Goal: Transaction & Acquisition: Download file/media

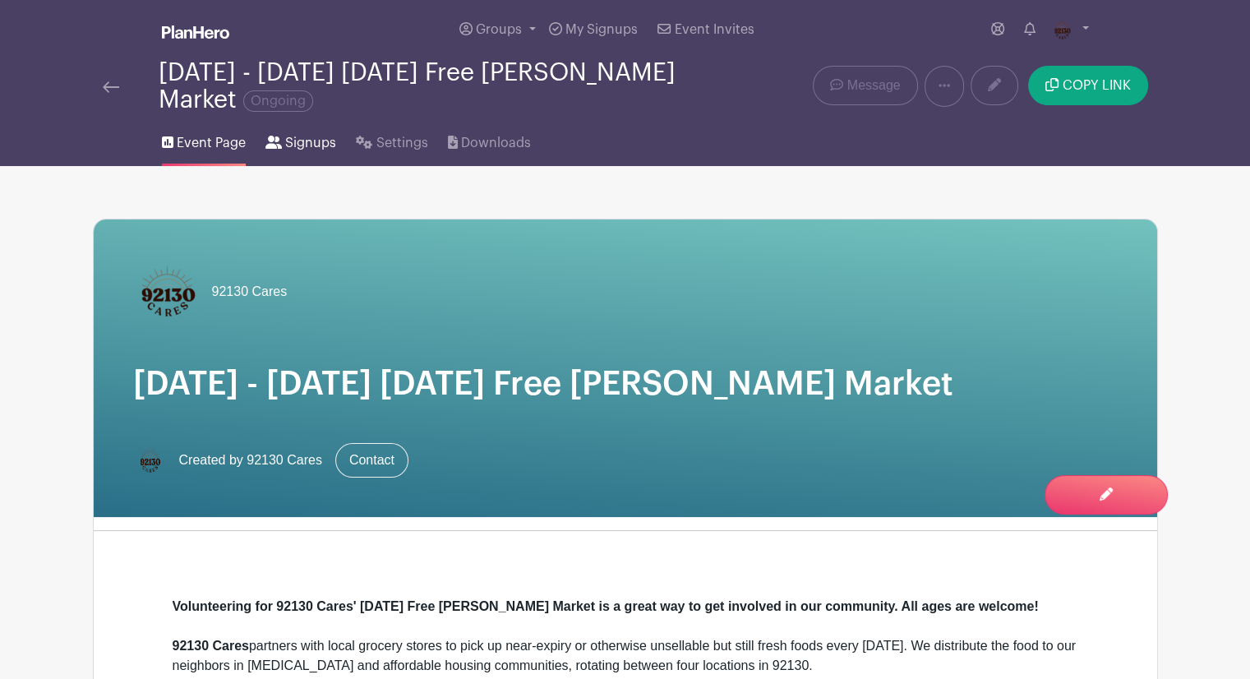
click at [330, 152] on span "Signups" at bounding box center [310, 143] width 51 height 20
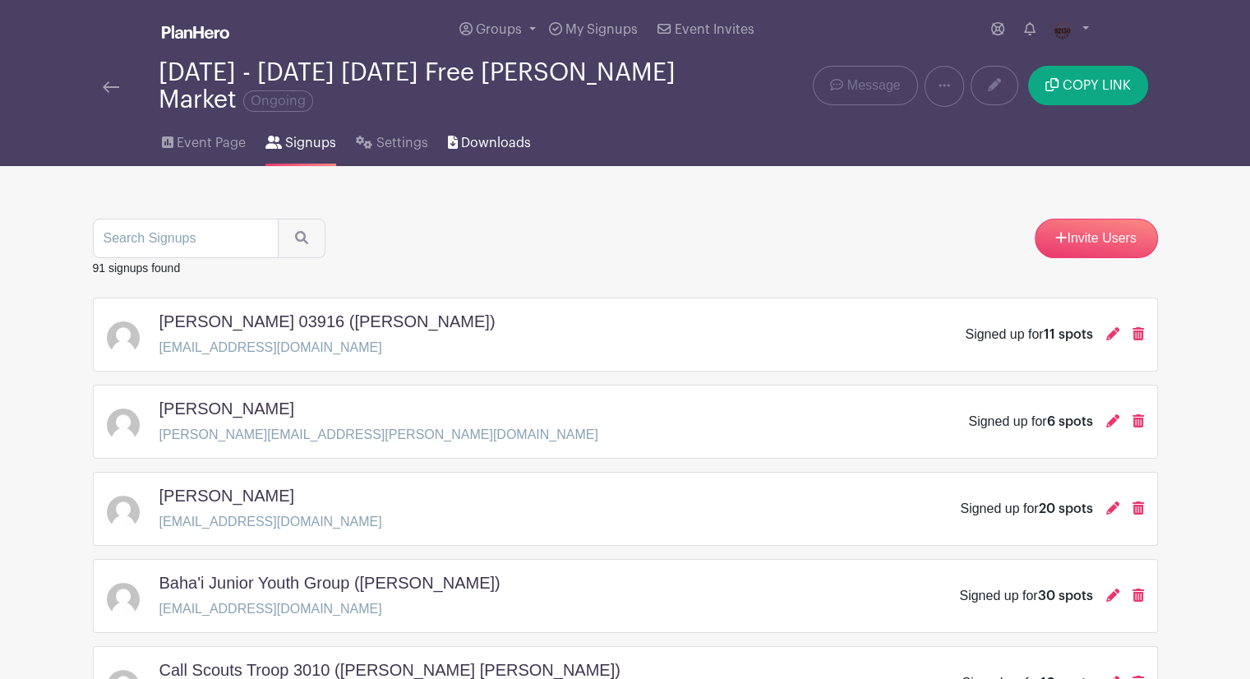
click at [506, 139] on span "Downloads" at bounding box center [496, 143] width 70 height 20
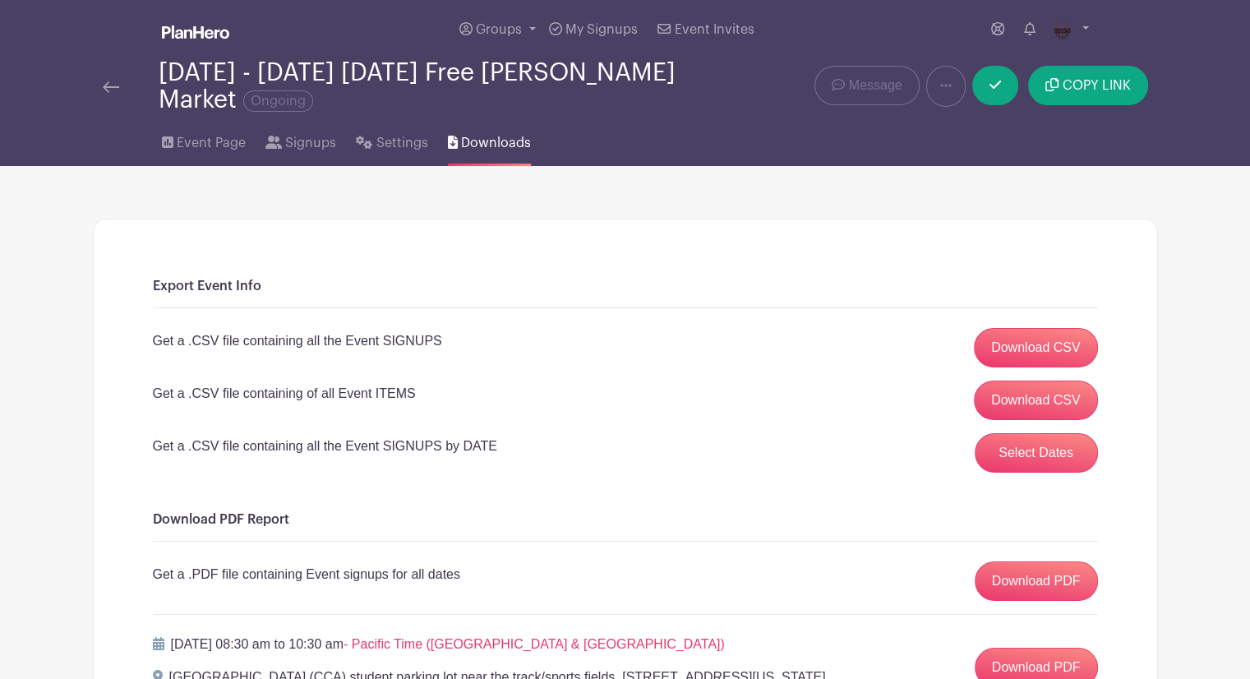
click at [494, 145] on span "Downloads" at bounding box center [496, 143] width 70 height 20
click at [490, 143] on span "Downloads" at bounding box center [496, 143] width 70 height 20
click at [1037, 451] on button "Select Dates" at bounding box center [1036, 452] width 123 height 39
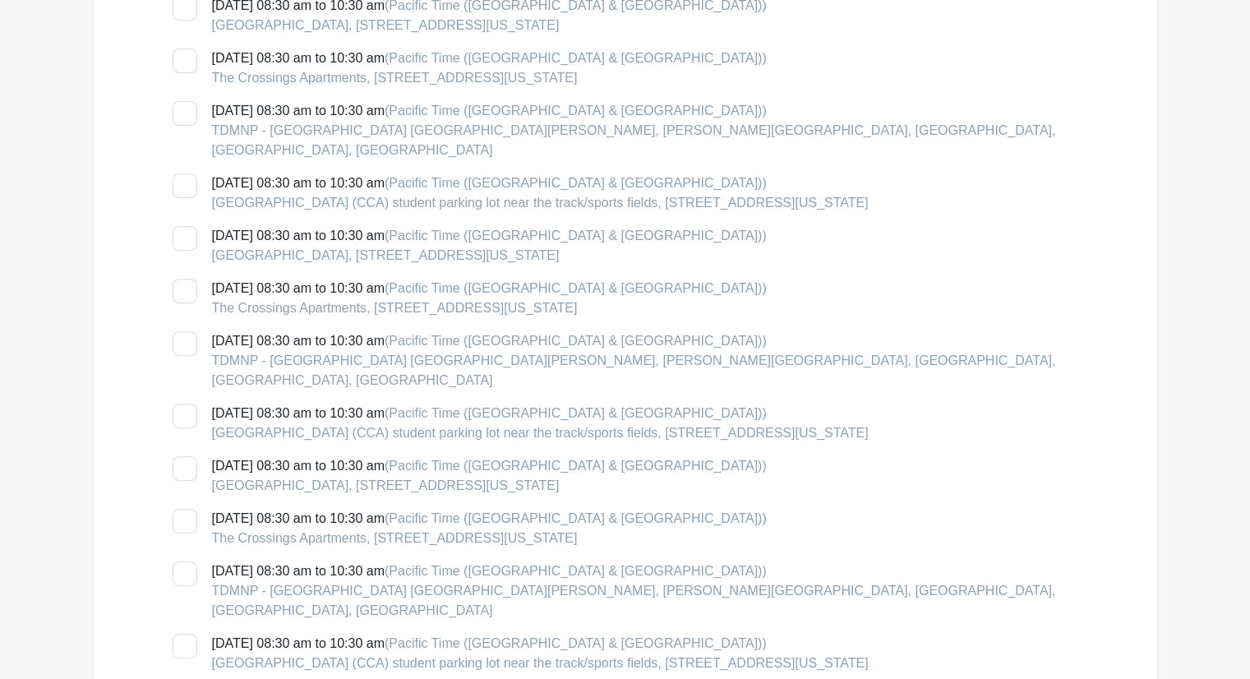
scroll to position [740, 0]
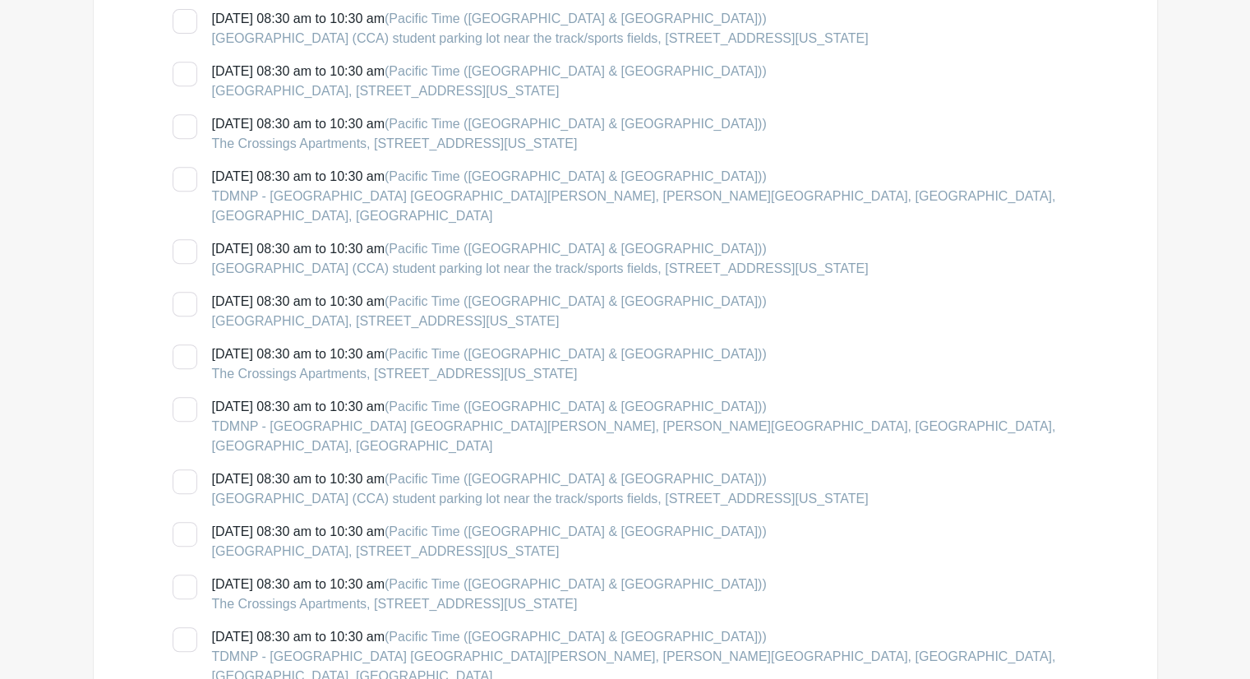
click at [178, 522] on input "[DATE] 08:30 am to 10:30 am (Pacific Time ([GEOGRAPHIC_DATA] & [GEOGRAPHIC_DATA…" at bounding box center [178, 527] width 11 height 11
checkbox input "true"
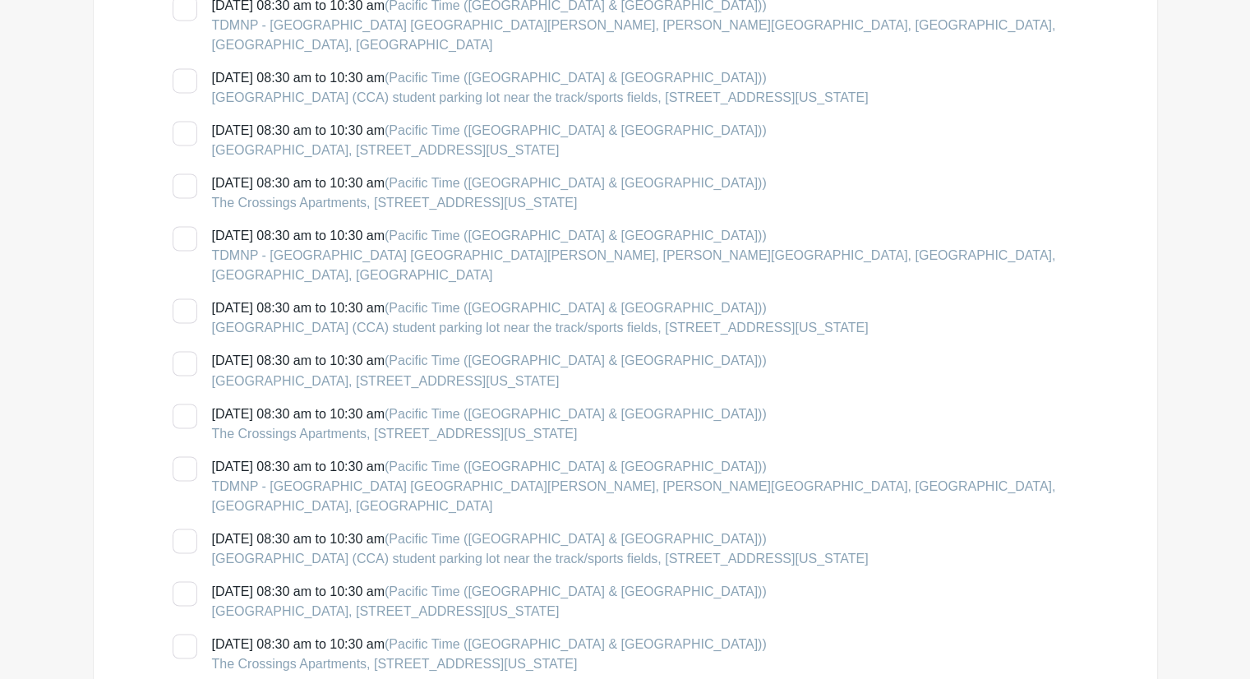
scroll to position [3287, 0]
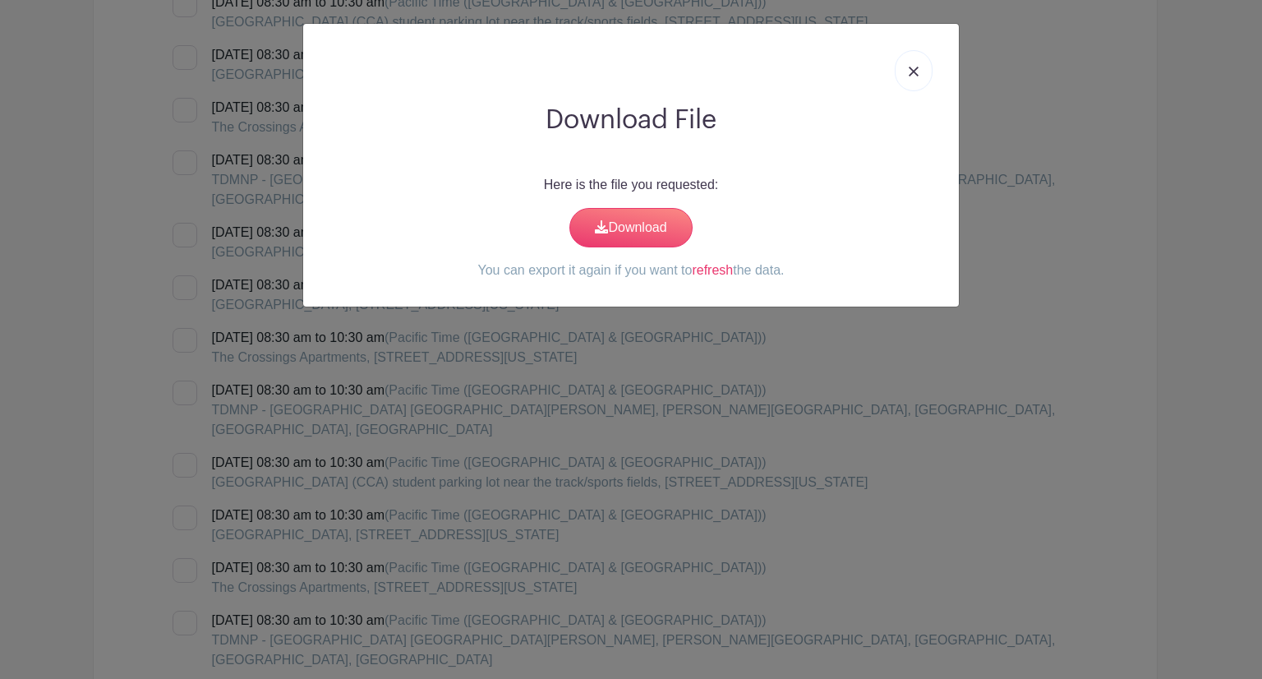
drag, startPoint x: 900, startPoint y: 76, endPoint x: 888, endPoint y: 81, distance: 13.0
click at [900, 76] on link at bounding box center [914, 70] width 38 height 41
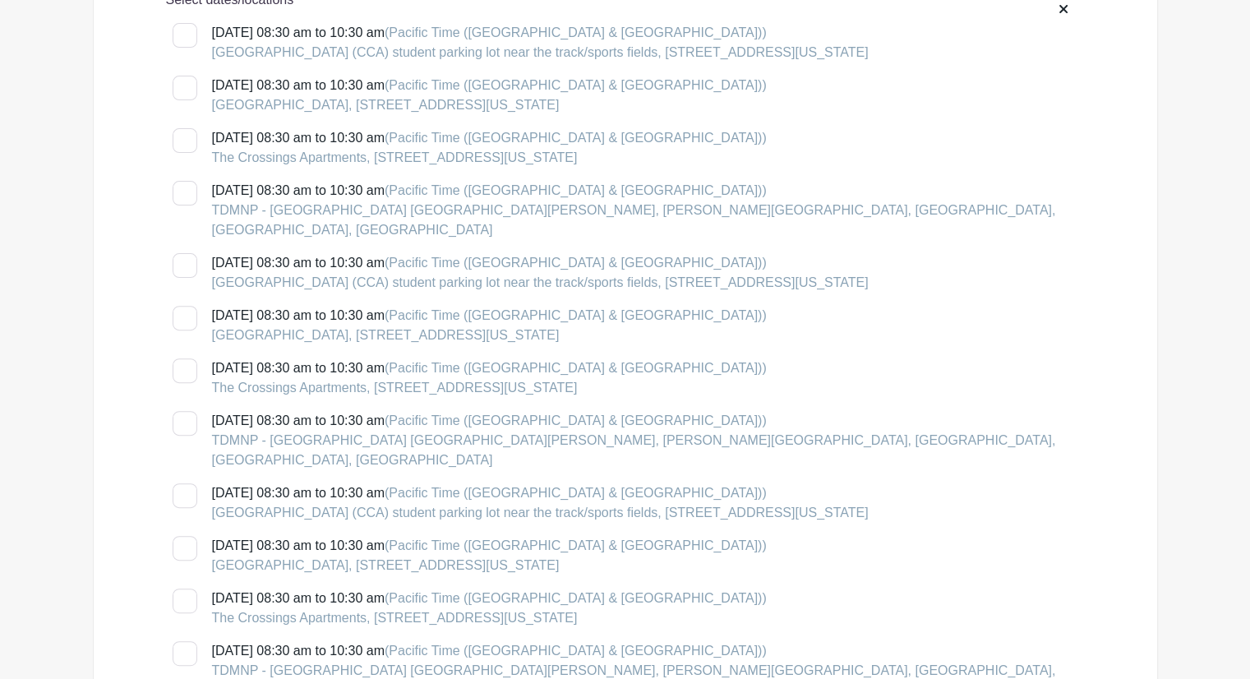
scroll to position [0, 0]
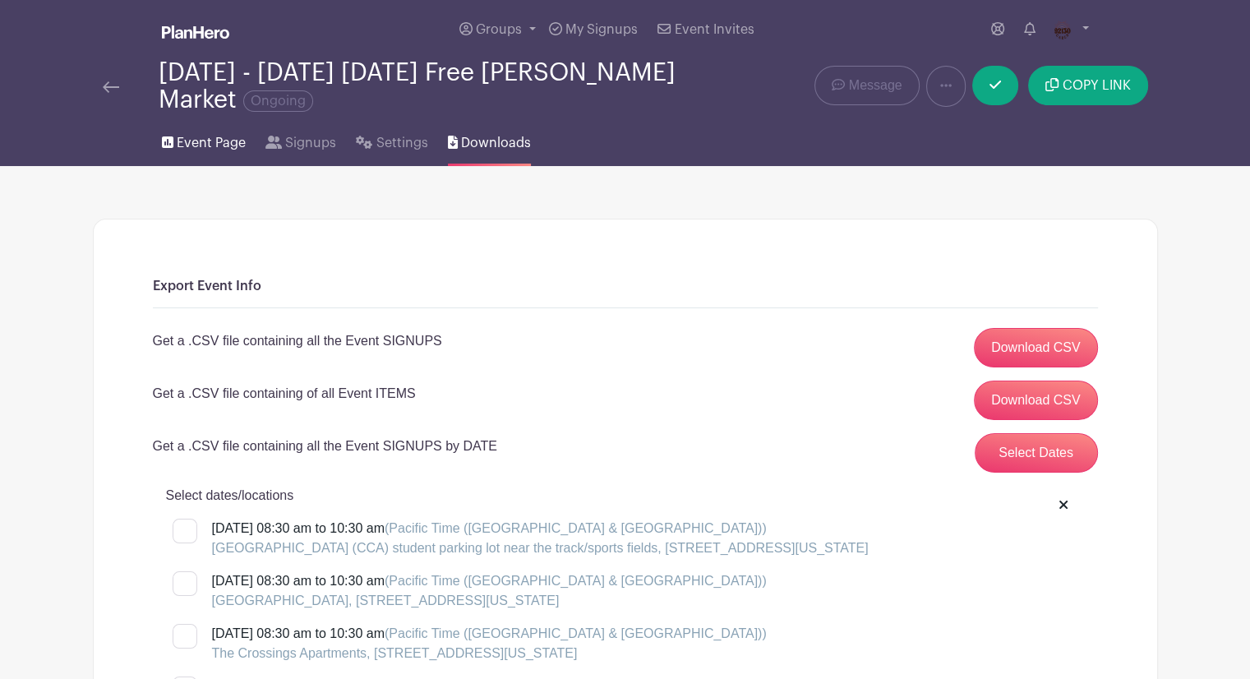
click at [205, 153] on span "Event Page" at bounding box center [211, 143] width 69 height 20
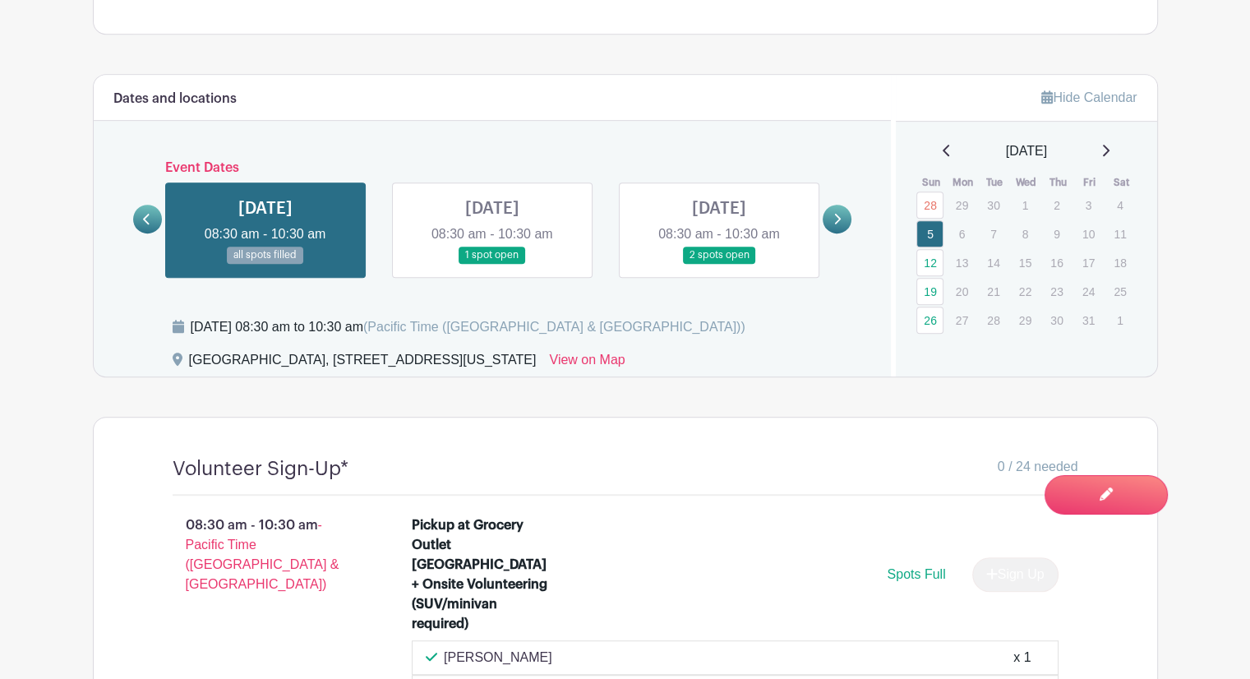
scroll to position [707, 0]
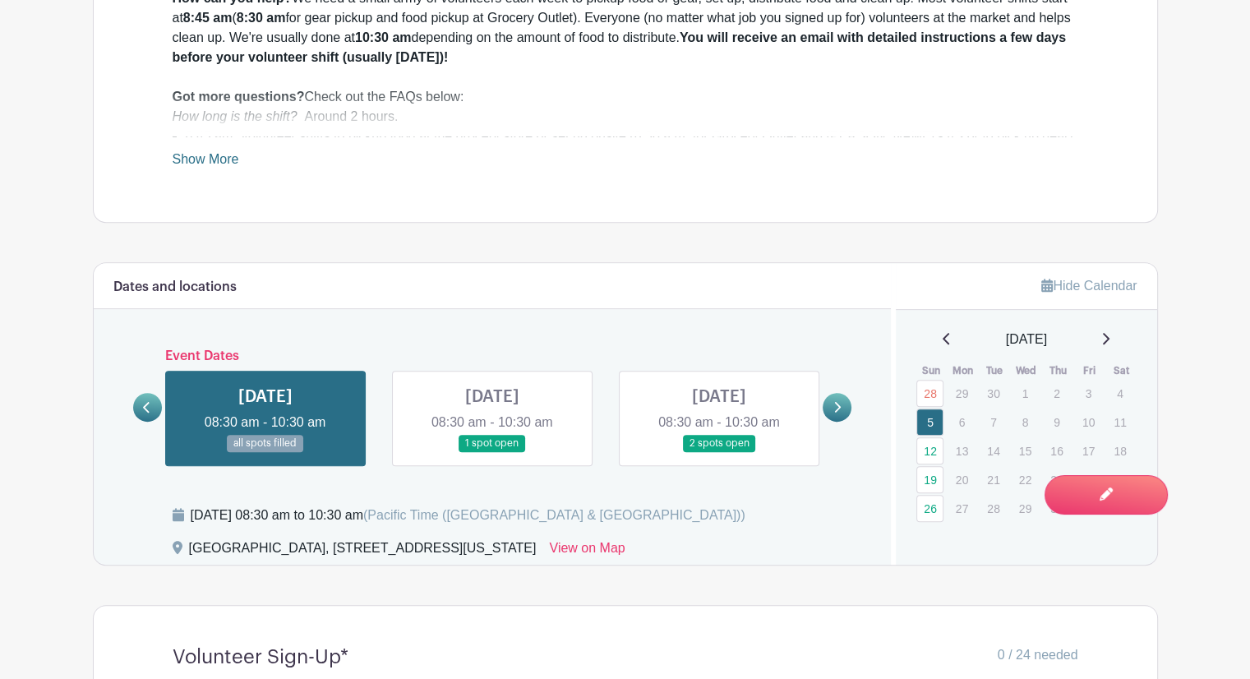
click at [492, 452] on link at bounding box center [492, 452] width 0 height 0
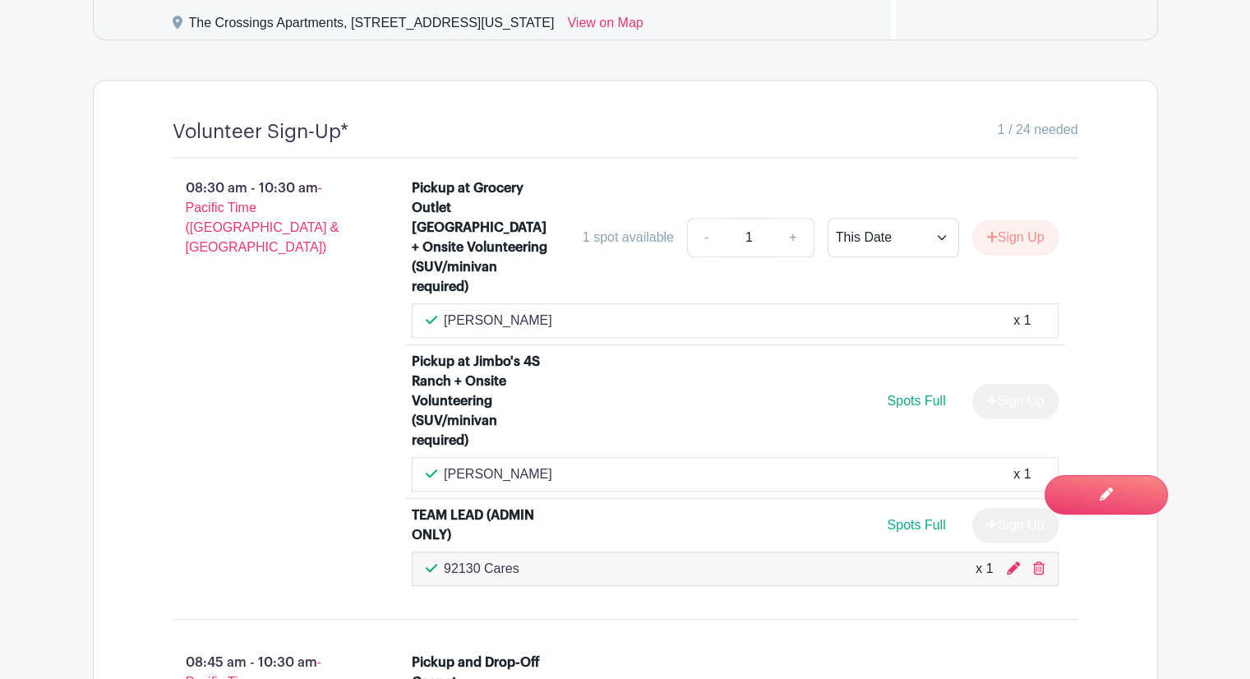
scroll to position [1215, 0]
